Goal: Navigation & Orientation: Go to known website

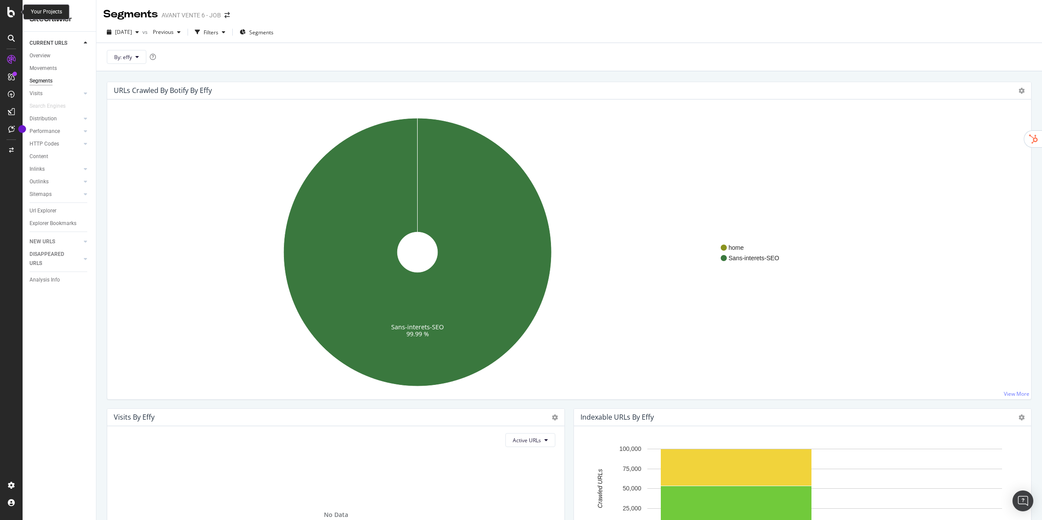
click at [9, 11] on icon at bounding box center [11, 12] width 8 height 10
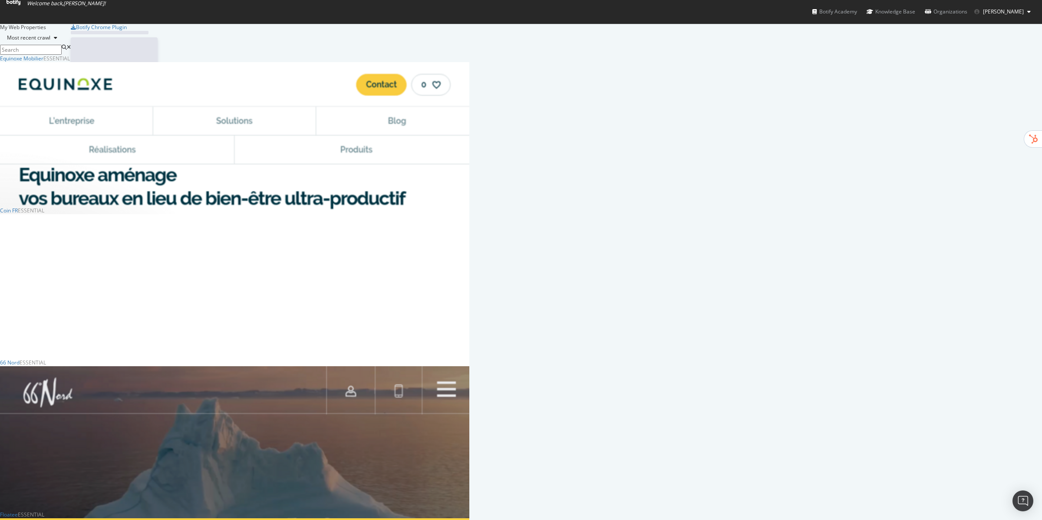
scroll to position [520, 1042]
